Goal: Information Seeking & Learning: Learn about a topic

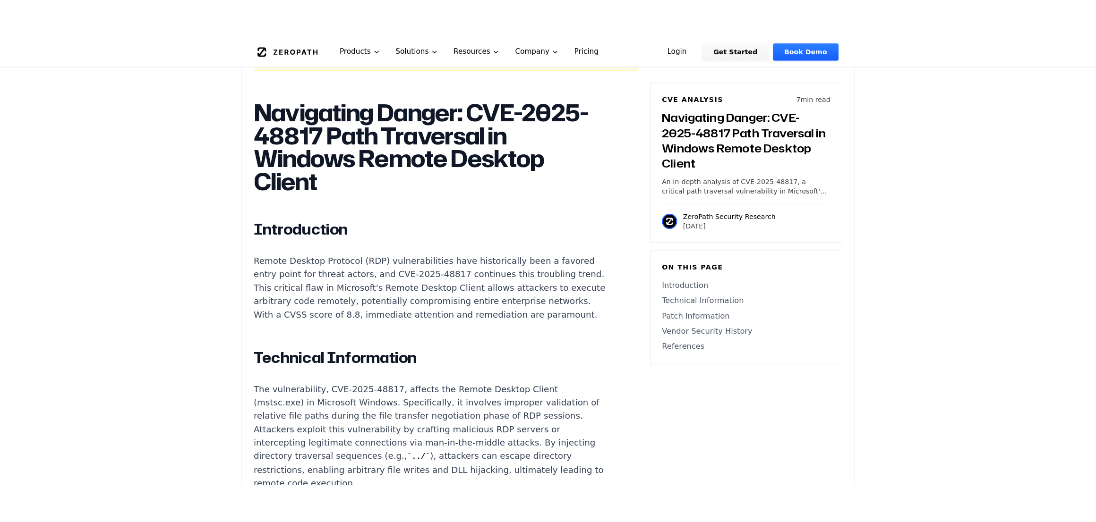
scroll to position [668, 0]
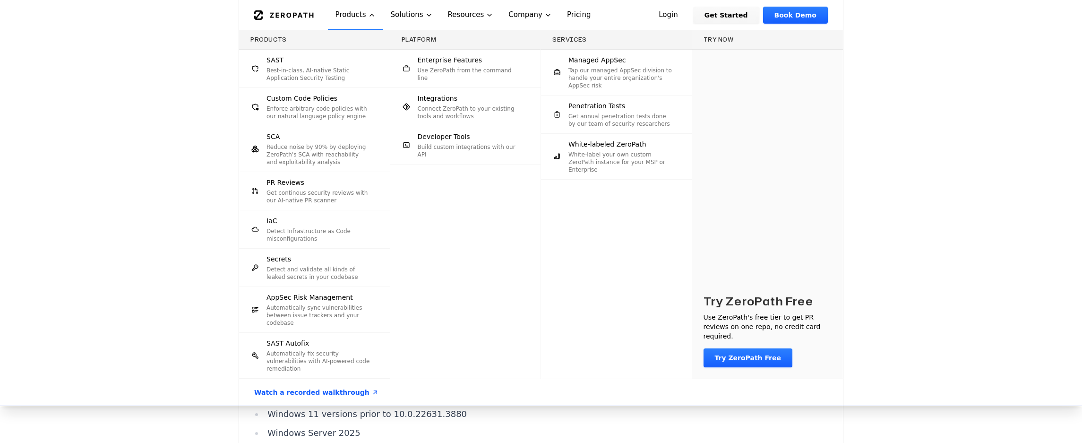
click at [128, 250] on div "Products SAST Best-in-class, AI-native Static Application Security Testing Cust…" at bounding box center [541, 217] width 1082 height 375
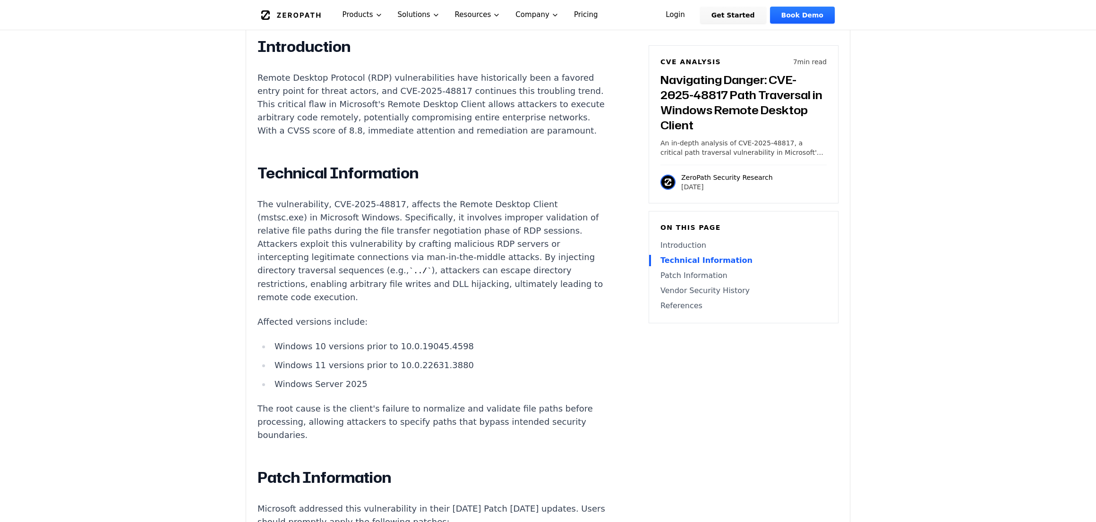
scroll to position [954, 0]
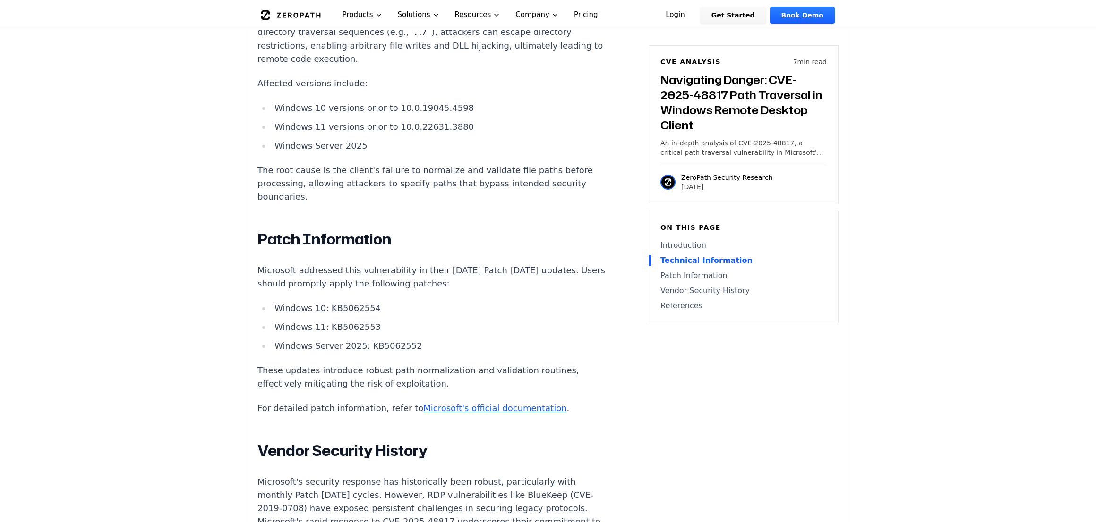
drag, startPoint x: 299, startPoint y: 175, endPoint x: 409, endPoint y: 181, distance: 109.7
click at [409, 181] on p "The root cause is the client's failure to normalize and validate file paths bef…" at bounding box center [432, 184] width 351 height 40
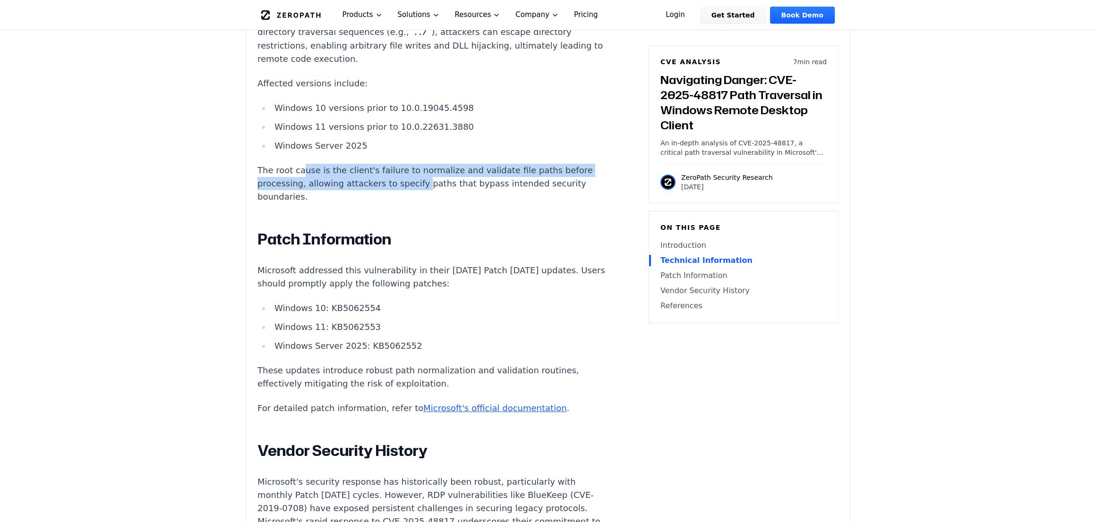
click at [409, 181] on p "The root cause is the client's failure to normalize and validate file paths bef…" at bounding box center [432, 184] width 351 height 40
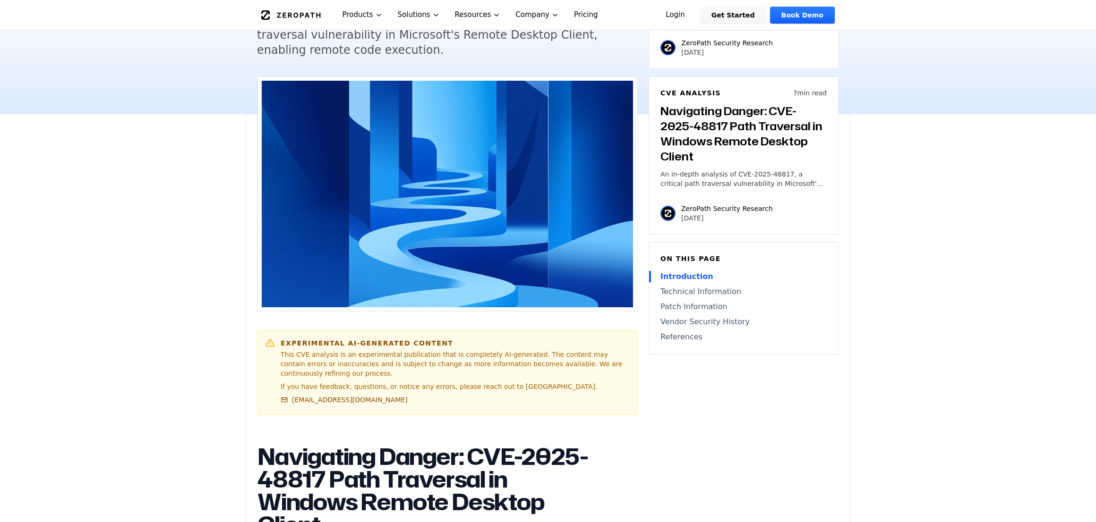
scroll to position [573, 0]
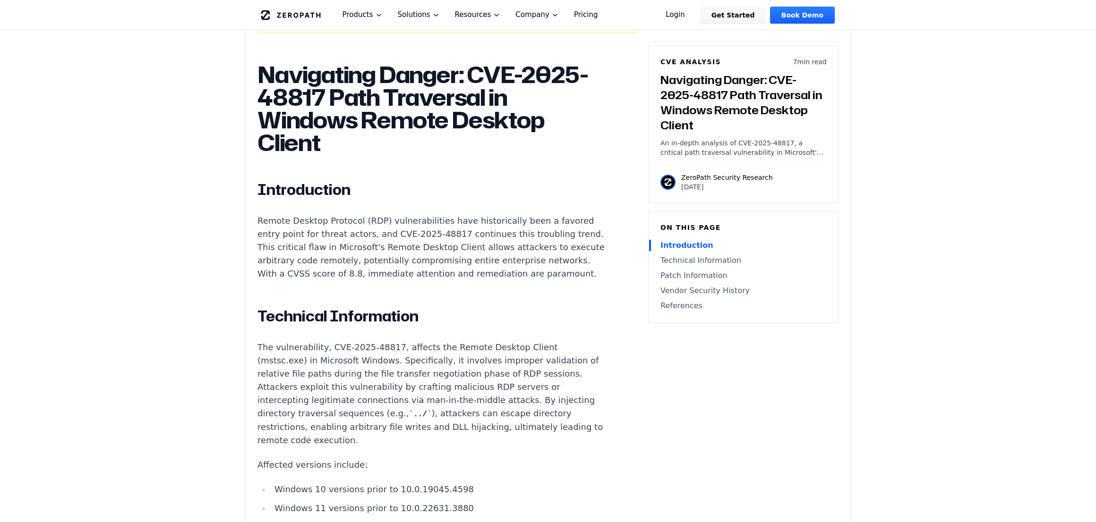
drag, startPoint x: 342, startPoint y: 364, endPoint x: 544, endPoint y: 413, distance: 208.1
click at [544, 413] on p "The vulnerability, CVE-2025-48817, affects the Remote Desktop Client (mstsc.exe…" at bounding box center [432, 394] width 351 height 106
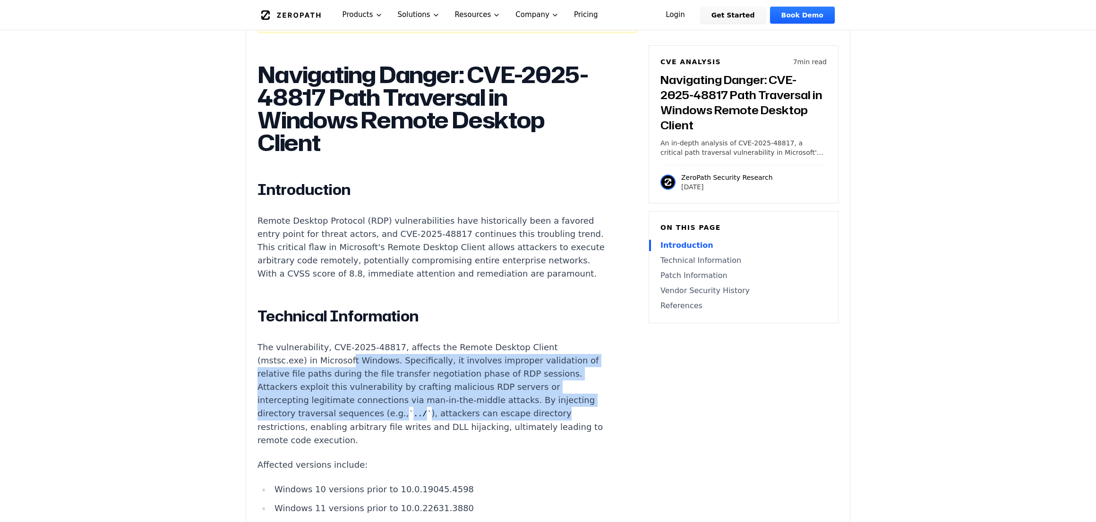
click at [545, 413] on p "The vulnerability, CVE-2025-48817, affects the Remote Desktop Client (mstsc.exe…" at bounding box center [432, 394] width 351 height 106
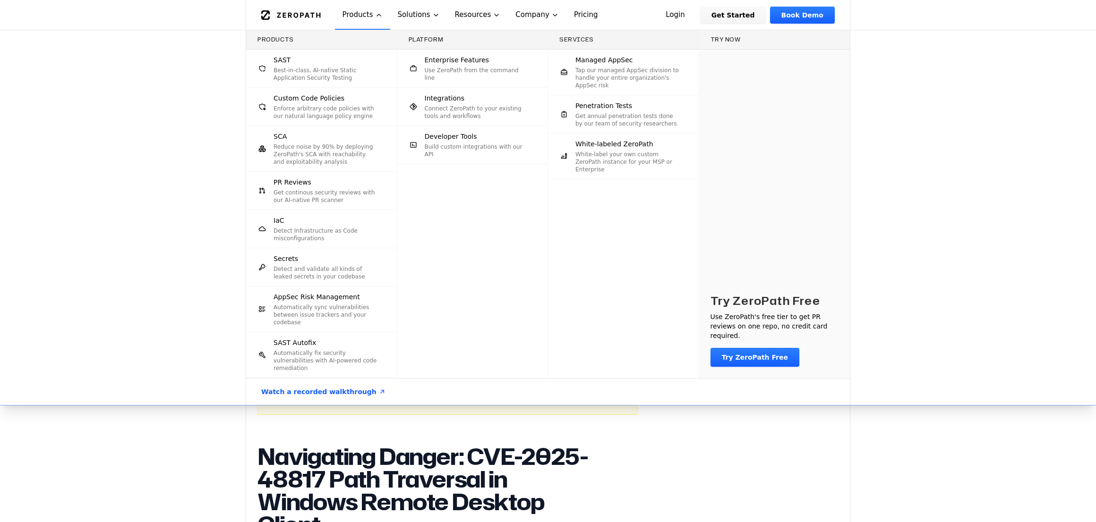
scroll to position [382, 0]
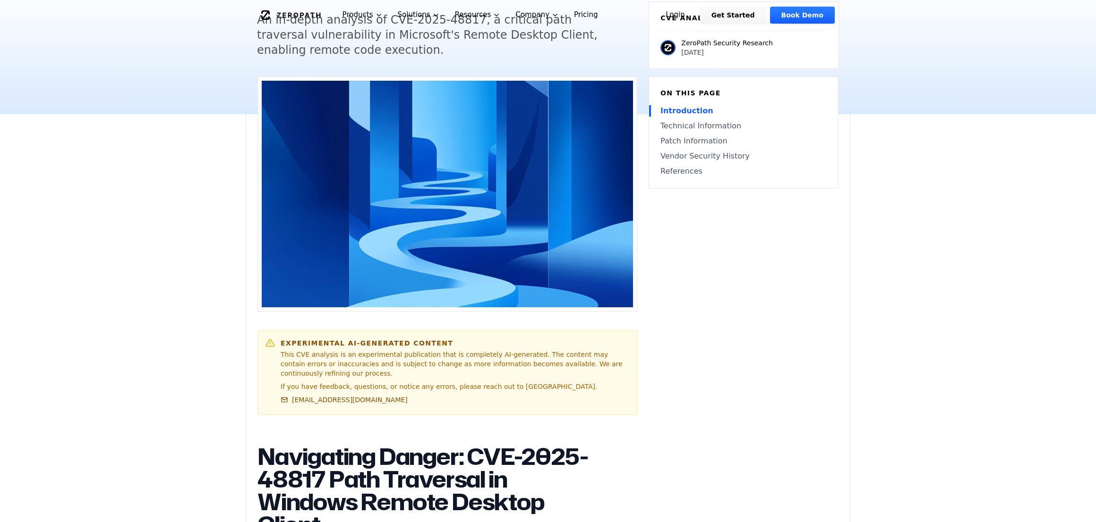
scroll to position [0, 0]
